Goal: Information Seeking & Learning: Learn about a topic

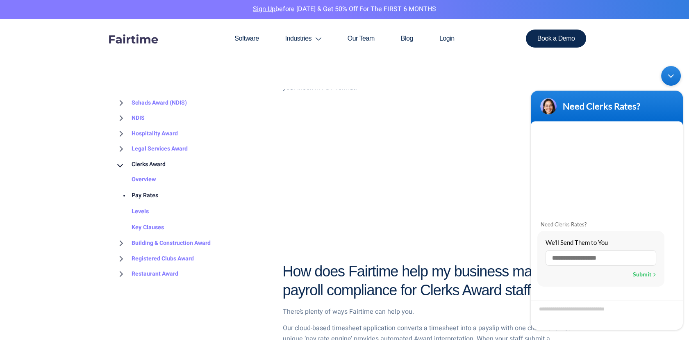
scroll to position [664, 0]
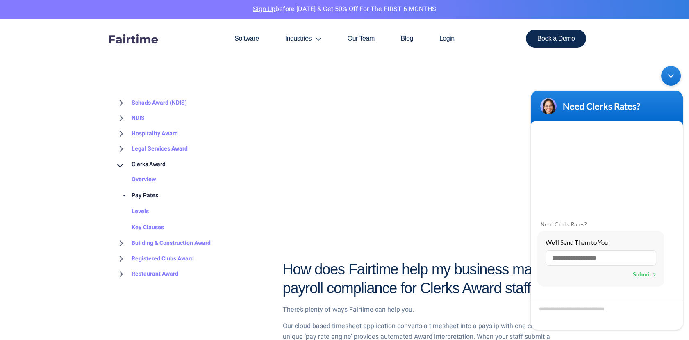
click at [136, 213] on link "Levels" at bounding box center [132, 212] width 34 height 16
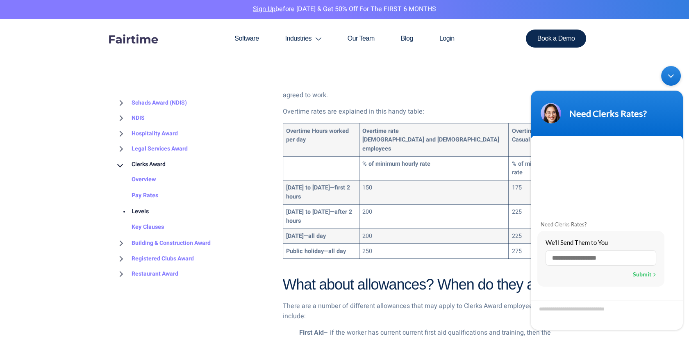
scroll to position [1062, 0]
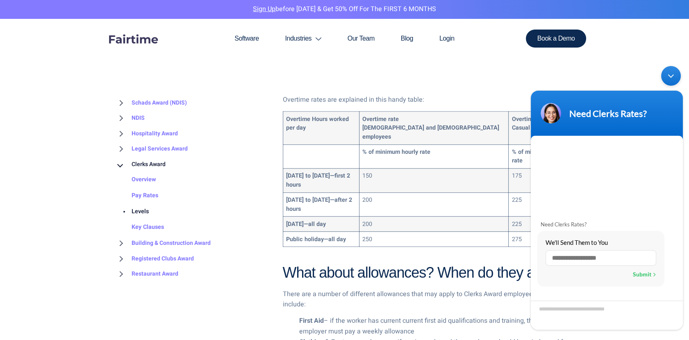
click at [668, 75] on div "Minimize live chat window" at bounding box center [671, 76] width 20 height 20
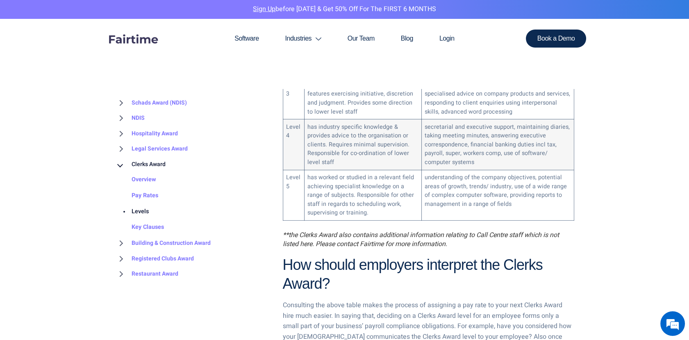
scroll to position [564, 0]
